Goal: Complete application form

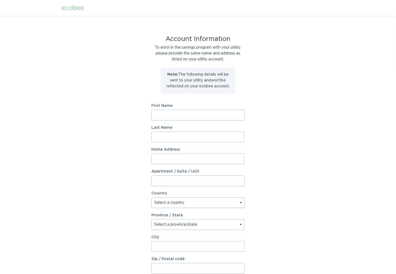
click at [187, 116] on input "First Name" at bounding box center [197, 115] width 93 height 11
type input "Joe"
type input "Cowan"
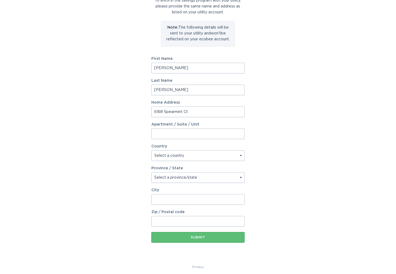
scroll to position [51, 0]
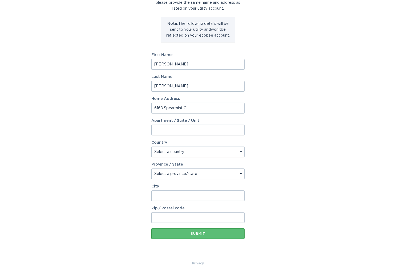
type input "6168 Spearmint Ct"
click at [240, 151] on select "Select a country Canada USA" at bounding box center [197, 151] width 93 height 11
select select "US"
click at [151, 146] on select "Select a country Canada USA" at bounding box center [197, 151] width 93 height 11
click at [241, 173] on select "Select a province/state Alabama Alaska American Samoa Arizona Arkansas Californ…" at bounding box center [197, 173] width 93 height 11
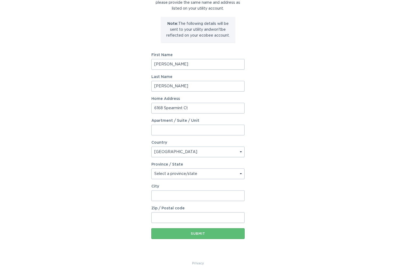
select select "CO"
click at [151, 168] on select "Select a province/state Alabama Alaska American Samoa Arizona Arkansas Californ…" at bounding box center [197, 173] width 93 height 11
click at [195, 195] on input "City" at bounding box center [197, 195] width 93 height 11
type input "Fort Collins"
type input "80528"
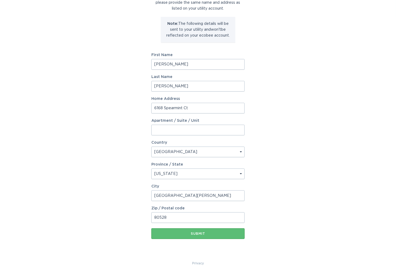
click at [274, 175] on div "Account Information To enrol in the savings program with your utility, please p…" at bounding box center [198, 112] width 396 height 295
click at [198, 232] on div "Submit" at bounding box center [198, 233] width 88 height 3
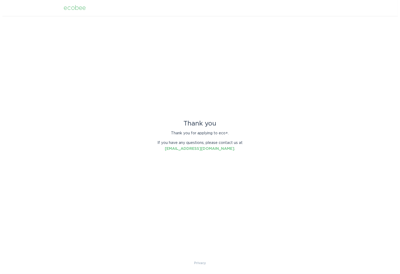
scroll to position [0, 0]
